Goal: Book appointment/travel/reservation

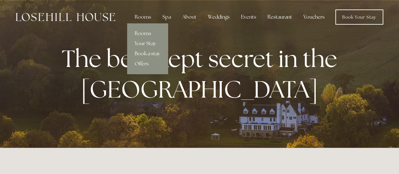
click at [151, 55] on link "Book a stay" at bounding box center [147, 54] width 41 height 10
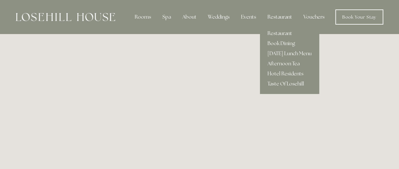
click at [280, 19] on div "Restaurant" at bounding box center [280, 17] width 35 height 13
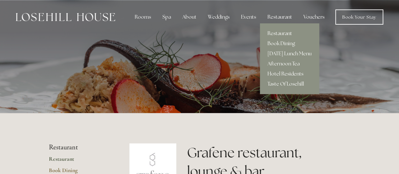
click at [284, 75] on link "Hotel Residents" at bounding box center [289, 74] width 59 height 10
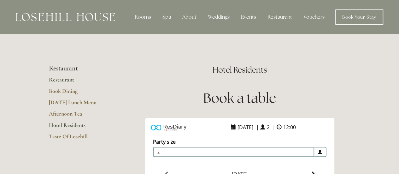
click at [57, 78] on link "Restaurant" at bounding box center [79, 81] width 60 height 11
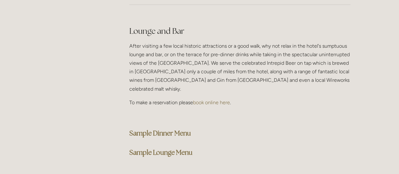
scroll to position [1568, 0]
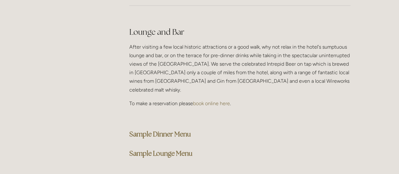
click at [167, 130] on strong "Sample Dinner Menu" at bounding box center [160, 134] width 62 height 9
click at [231, 128] on h3 "Sample Dinner Menu" at bounding box center [239, 134] width 221 height 13
click at [161, 130] on strong "Sample Dinner Menu" at bounding box center [160, 134] width 62 height 9
click at [179, 130] on strong "Sample Dinner Menu" at bounding box center [160, 134] width 62 height 9
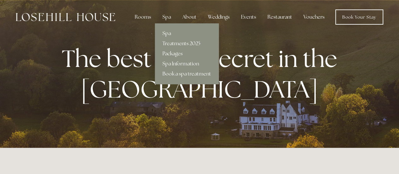
click at [174, 45] on link "Treatments 2025" at bounding box center [187, 44] width 64 height 10
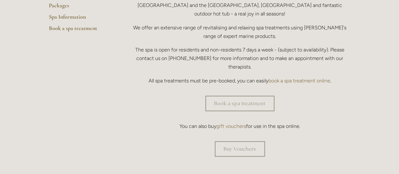
scroll to position [177, 0]
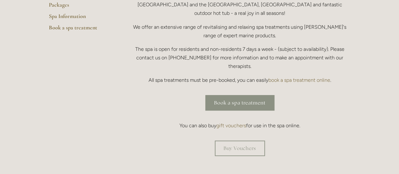
click at [240, 95] on link "Book a spa treatment" at bounding box center [240, 102] width 69 height 15
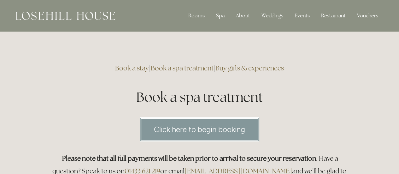
click at [199, 90] on h1 "Book a spa treatment" at bounding box center [200, 97] width 302 height 19
click at [206, 125] on link "Click here to begin booking" at bounding box center [200, 129] width 120 height 24
